Goal: Task Accomplishment & Management: Use online tool/utility

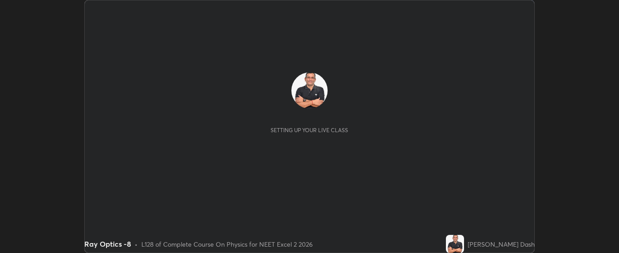
scroll to position [253, 619]
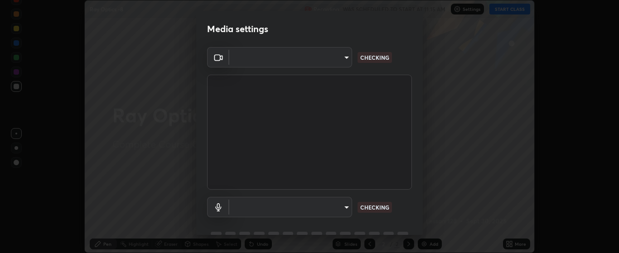
type input "bdf1d9f3bca52f971e18e8a0044631de21cc90e990e9184687b770e2af72e9a3"
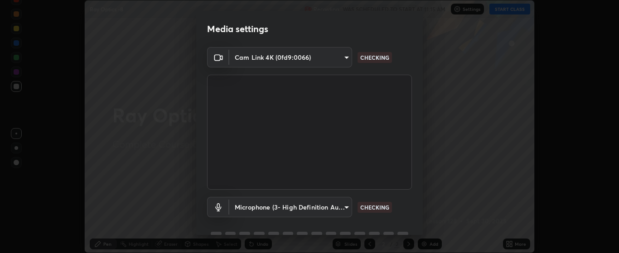
scroll to position [44, 0]
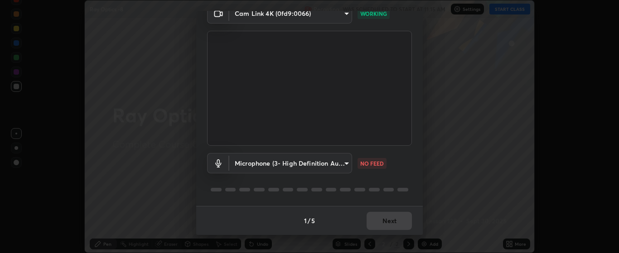
click at [345, 163] on body "Erase all Ray Optics -8 Recording WAS SCHEDULED TO START AT 11:15 AM Settings S…" at bounding box center [309, 126] width 619 height 253
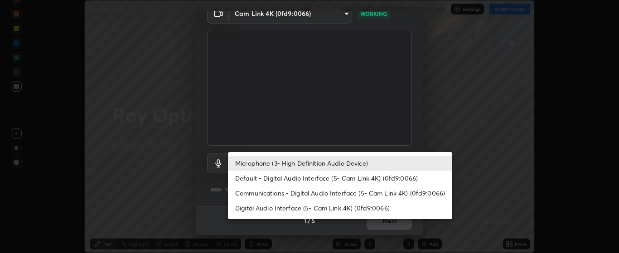
click at [364, 179] on li "Default - Digital Audio Interface (5- Cam Link 4K) (0fd9:0066)" at bounding box center [340, 178] width 224 height 15
type input "default"
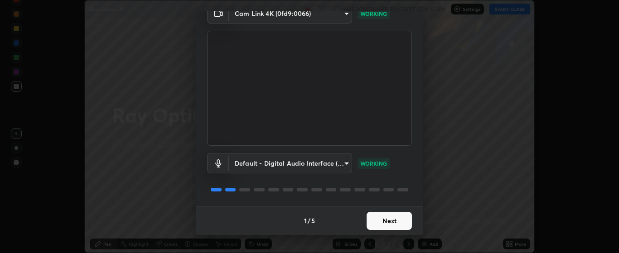
click at [388, 218] on button "Next" at bounding box center [389, 221] width 45 height 18
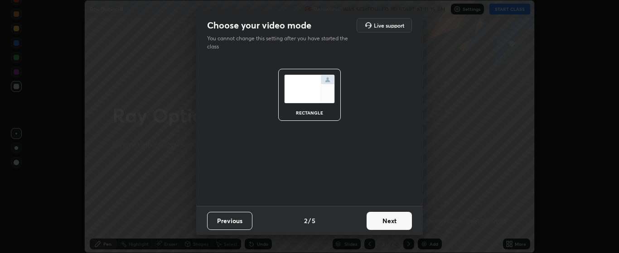
scroll to position [0, 0]
click at [393, 221] on button "Next" at bounding box center [389, 221] width 45 height 18
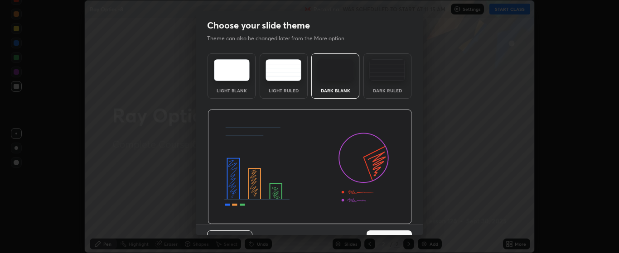
scroll to position [19, 0]
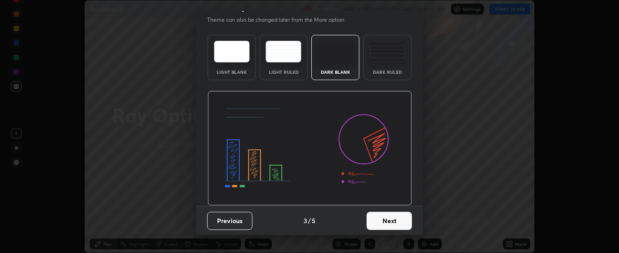
click at [397, 217] on button "Next" at bounding box center [389, 221] width 45 height 18
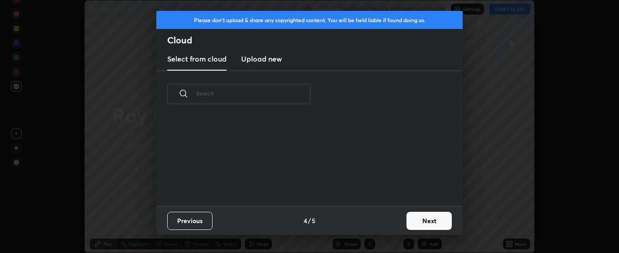
scroll to position [3, 5]
click at [415, 221] on button "Next" at bounding box center [428, 221] width 45 height 18
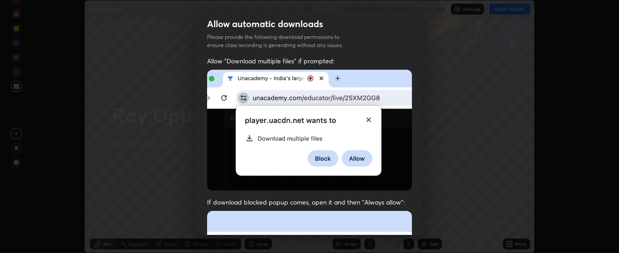
scroll to position [97, 0]
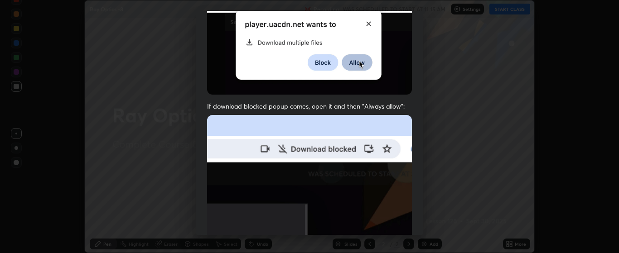
click at [503, 228] on div "Allow automatic downloads Please provide the following download permissions to …" at bounding box center [309, 126] width 619 height 253
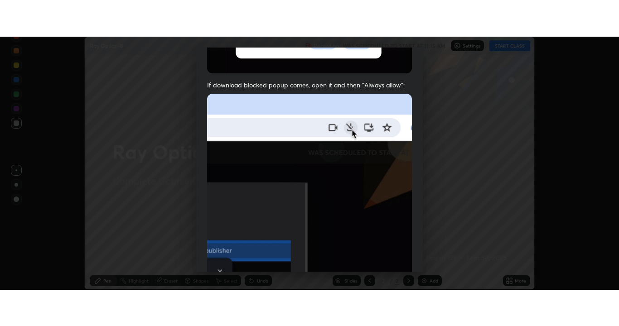
scroll to position [229, 0]
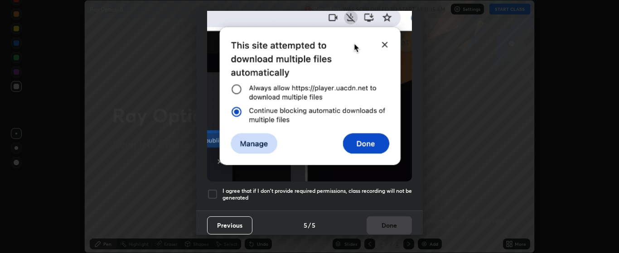
click at [216, 189] on div at bounding box center [212, 194] width 11 height 11
click at [388, 222] on button "Done" at bounding box center [389, 226] width 45 height 18
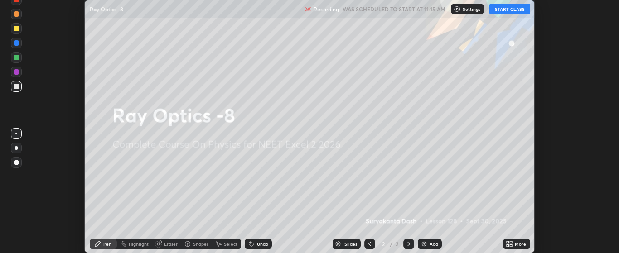
click at [434, 244] on div "Add" at bounding box center [434, 244] width 9 height 5
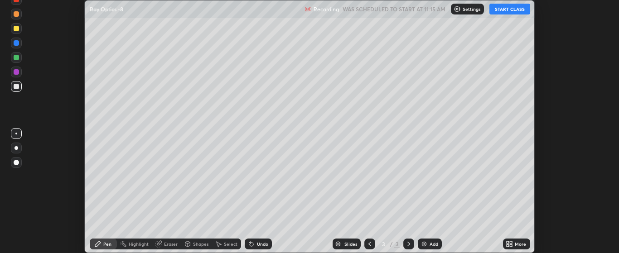
click at [511, 242] on icon at bounding box center [511, 243] width 2 height 2
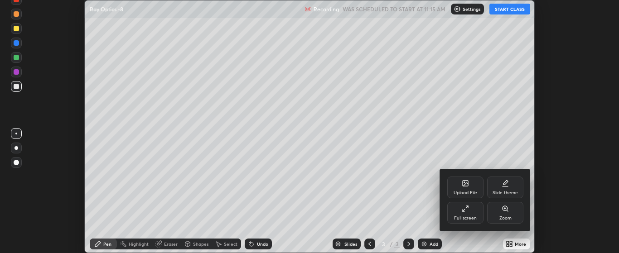
click at [473, 213] on div "Full screen" at bounding box center [465, 213] width 36 height 22
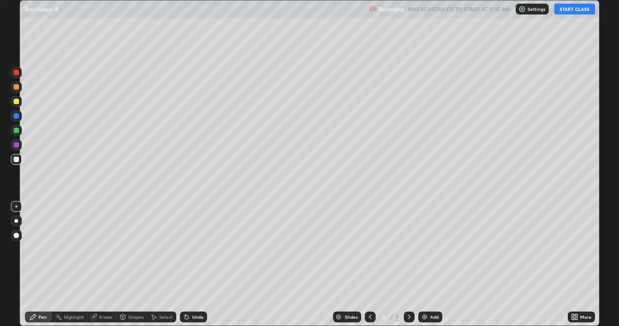
scroll to position [326, 619]
click at [17, 87] on div at bounding box center [16, 86] width 5 height 5
click at [573, 10] on button "START CLASS" at bounding box center [574, 9] width 41 height 11
click at [16, 221] on div at bounding box center [17, 221] width 4 height 4
click at [18, 146] on div at bounding box center [16, 144] width 5 height 5
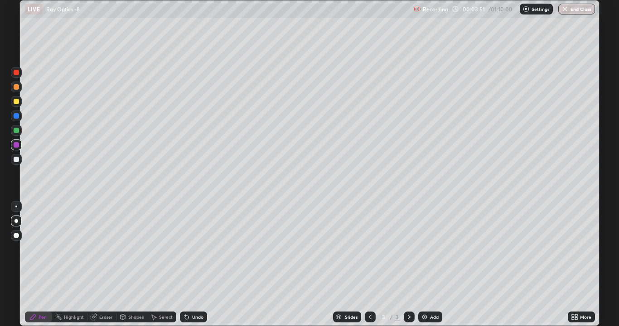
click at [17, 101] on div at bounding box center [16, 101] width 5 height 5
click at [422, 253] on img at bounding box center [424, 317] width 7 height 7
click at [16, 160] on div at bounding box center [16, 159] width 5 height 5
click at [19, 102] on div at bounding box center [16, 101] width 5 height 5
click at [198, 253] on div "Undo" at bounding box center [197, 317] width 11 height 5
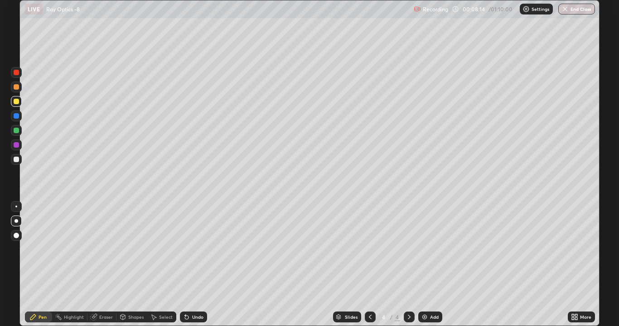
click at [195, 253] on div "Undo" at bounding box center [197, 317] width 11 height 5
click at [193, 253] on div "Undo" at bounding box center [197, 317] width 11 height 5
click at [17, 146] on div at bounding box center [16, 144] width 5 height 5
click at [18, 105] on div at bounding box center [16, 101] width 11 height 11
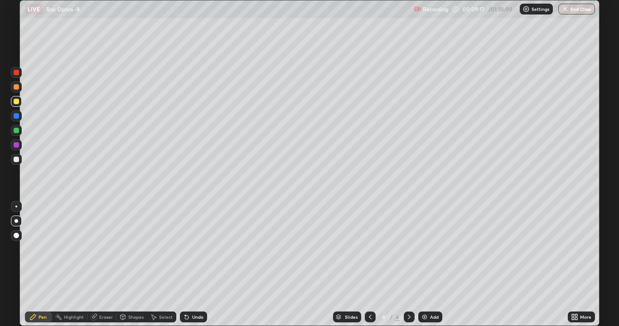
click at [196, 253] on div "Undo" at bounding box center [197, 317] width 11 height 5
click at [16, 143] on div at bounding box center [16, 144] width 5 height 5
click at [16, 207] on div at bounding box center [16, 207] width 2 height 2
click at [19, 130] on div at bounding box center [16, 130] width 5 height 5
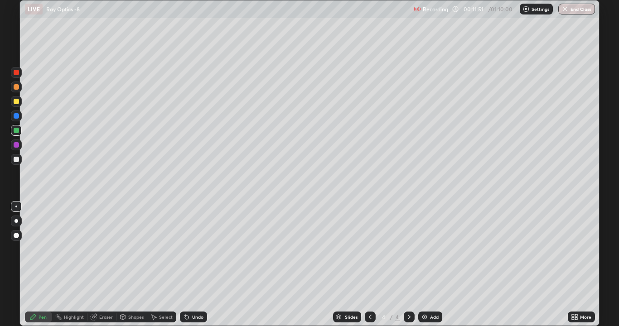
click at [192, 253] on div "Undo" at bounding box center [197, 317] width 11 height 5
click at [16, 221] on div at bounding box center [17, 221] width 4 height 4
click at [19, 85] on div at bounding box center [16, 86] width 5 height 5
click at [17, 131] on div at bounding box center [16, 130] width 5 height 5
click at [18, 72] on div at bounding box center [16, 72] width 5 height 5
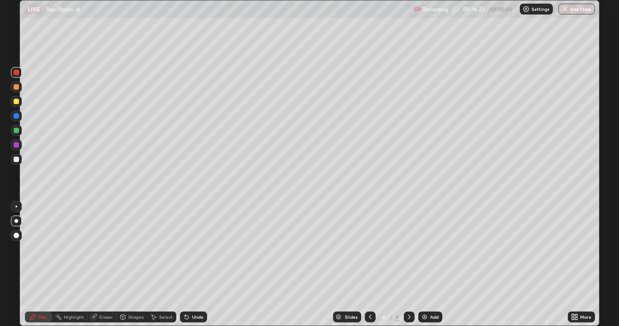
click at [20, 132] on div at bounding box center [16, 130] width 11 height 11
click at [16, 202] on div at bounding box center [16, 206] width 11 height 11
click at [19, 141] on div at bounding box center [16, 145] width 11 height 11
click at [370, 253] on icon at bounding box center [370, 317] width 7 height 7
click at [408, 253] on icon at bounding box center [409, 317] width 7 height 7
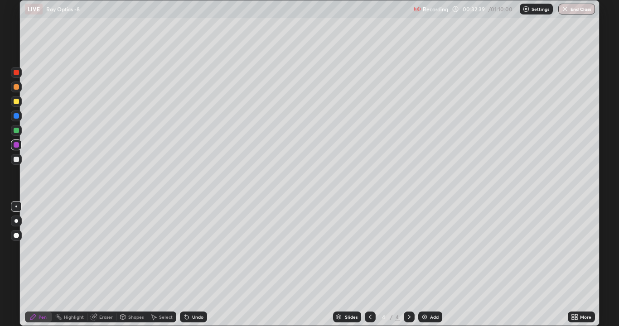
click at [154, 253] on icon at bounding box center [154, 317] width 5 height 5
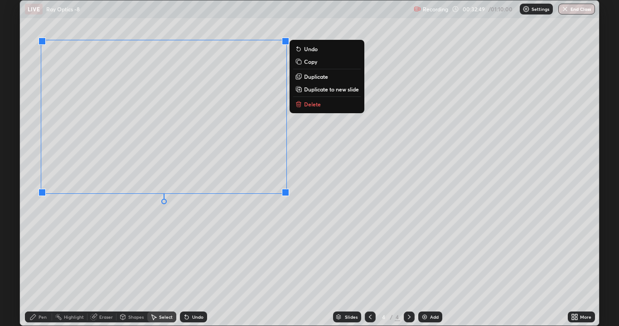
click at [310, 62] on p "Copy" at bounding box center [310, 61] width 13 height 7
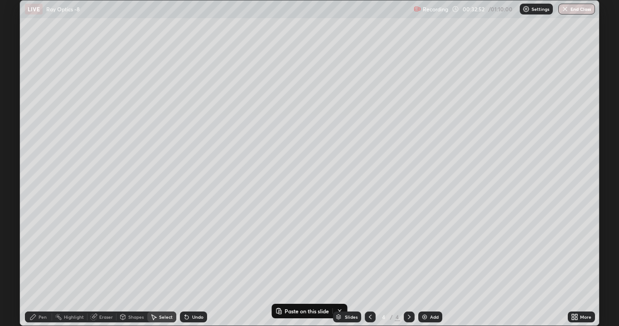
click at [425, 253] on img at bounding box center [424, 317] width 7 height 7
click at [125, 149] on p "Paste here" at bounding box center [124, 147] width 27 height 7
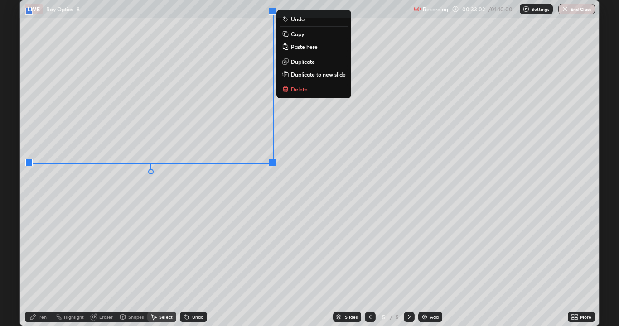
click at [101, 210] on div "0 ° Undo Copy Paste here Duplicate Duplicate to new slide Delete" at bounding box center [309, 162] width 579 height 325
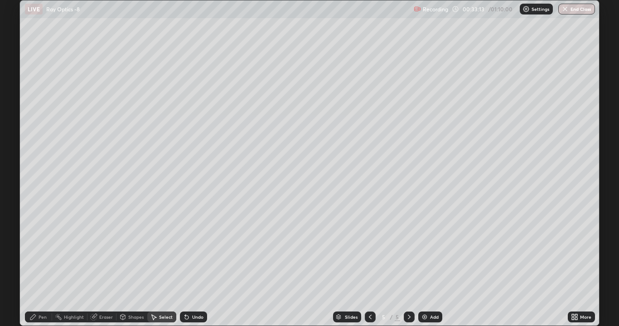
click at [41, 253] on div "Pen" at bounding box center [43, 317] width 8 height 5
click at [16, 102] on div at bounding box center [16, 101] width 5 height 5
click at [16, 219] on div at bounding box center [17, 221] width 4 height 4
click at [202, 253] on div "Undo" at bounding box center [193, 317] width 27 height 11
click at [15, 145] on div at bounding box center [16, 144] width 5 height 5
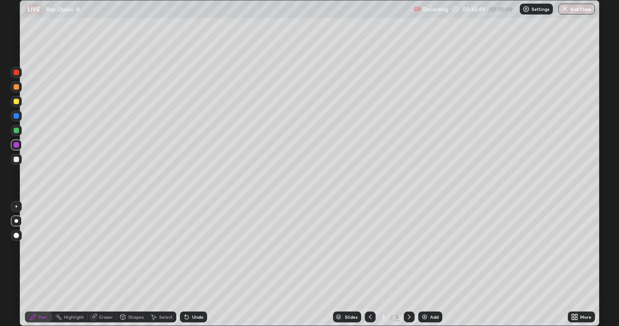
click at [428, 253] on div "Add" at bounding box center [430, 317] width 24 height 11
click at [17, 102] on div at bounding box center [16, 101] width 5 height 5
click at [371, 253] on icon at bounding box center [370, 317] width 7 height 7
click at [369, 253] on icon at bounding box center [370, 317] width 7 height 7
click at [409, 253] on icon at bounding box center [409, 317] width 7 height 7
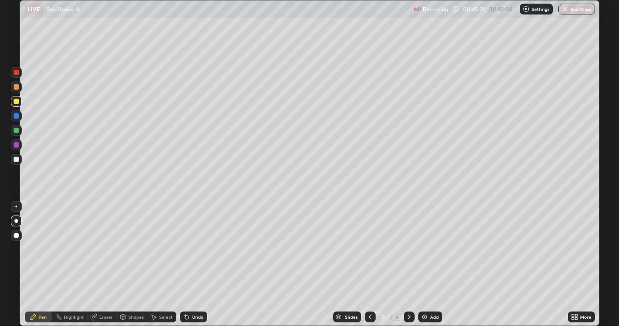
click at [408, 253] on icon at bounding box center [409, 317] width 7 height 7
click at [198, 253] on div "Undo" at bounding box center [197, 317] width 11 height 5
click at [193, 253] on div "Undo" at bounding box center [197, 317] width 11 height 5
click at [195, 253] on div "Undo" at bounding box center [197, 317] width 11 height 5
click at [198, 253] on div "Undo" at bounding box center [197, 317] width 11 height 5
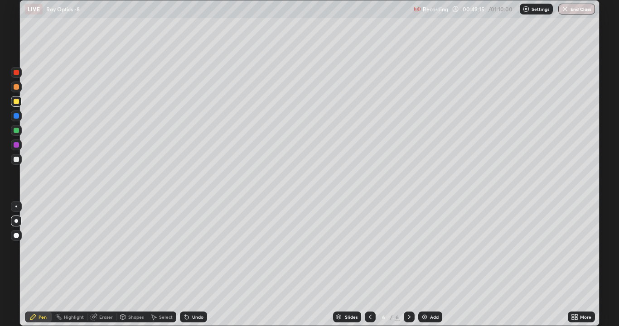
click at [198, 253] on div "Undo" at bounding box center [197, 317] width 11 height 5
click at [200, 253] on div "Undo" at bounding box center [193, 317] width 27 height 11
click at [370, 253] on icon at bounding box center [370, 317] width 3 height 5
click at [408, 253] on icon at bounding box center [409, 317] width 7 height 7
click at [369, 253] on div at bounding box center [370, 317] width 11 height 11
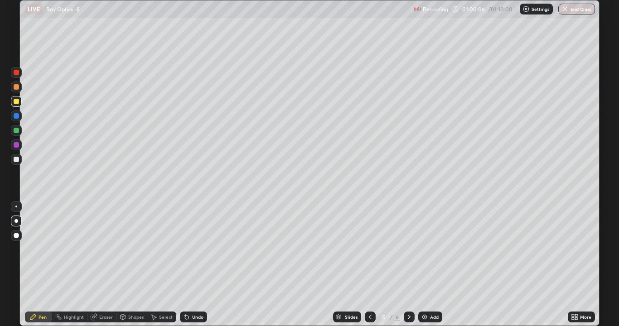
click at [406, 253] on icon at bounding box center [409, 317] width 7 height 7
click at [575, 10] on button "End Class" at bounding box center [576, 9] width 37 height 11
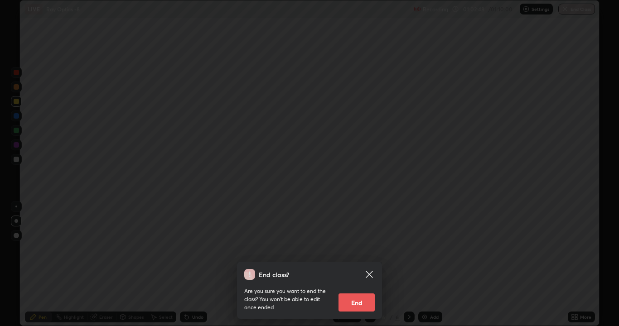
click at [363, 253] on button "End" at bounding box center [357, 303] width 36 height 18
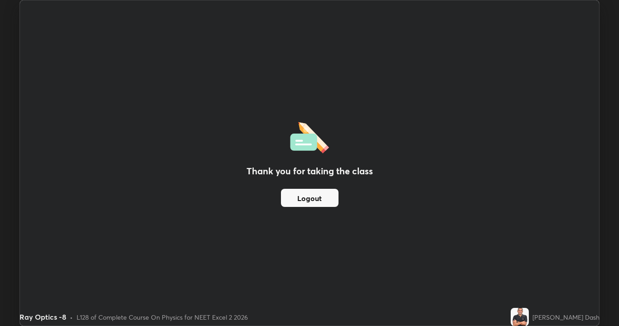
click at [315, 199] on button "Logout" at bounding box center [310, 198] width 58 height 18
